Goal: Use online tool/utility: Utilize a website feature to perform a specific function

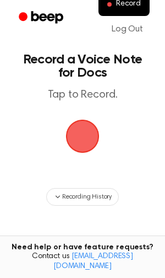
click at [80, 132] on span "button" at bounding box center [82, 136] width 31 height 31
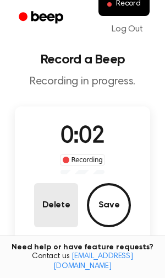
click at [62, 207] on button "Delete" at bounding box center [56, 205] width 44 height 44
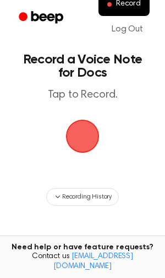
click at [85, 135] on span "button" at bounding box center [82, 136] width 31 height 31
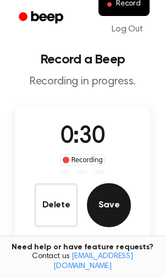
click at [115, 205] on button "Save" at bounding box center [109, 205] width 44 height 44
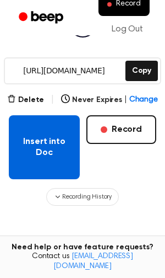
scroll to position [148, 0]
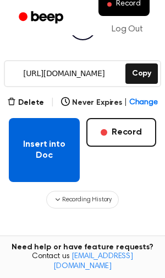
click at [56, 145] on button "Insert into Doc" at bounding box center [44, 150] width 71 height 64
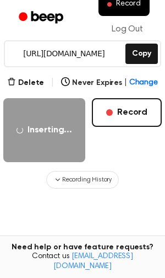
scroll to position [162, 0]
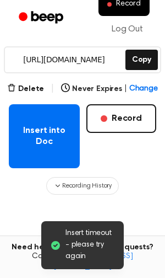
drag, startPoint x: 39, startPoint y: 138, endPoint x: -101, endPoint y: 234, distance: 169.8
click at [0, 234] on html "Record Log Out Insert timeout - please try again Your Recording is Ready Copy t…" at bounding box center [82, 108] width 165 height 540
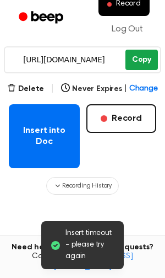
click at [141, 56] on button "Copy" at bounding box center [142, 60] width 33 height 20
